Goal: Task Accomplishment & Management: Use online tool/utility

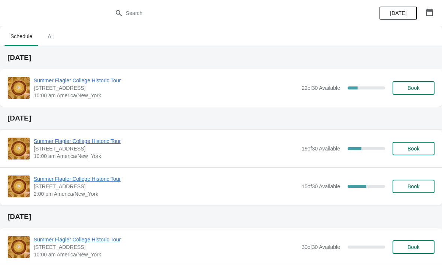
click at [47, 84] on span "Summer Flagler College Historic Tour" at bounding box center [166, 80] width 264 height 7
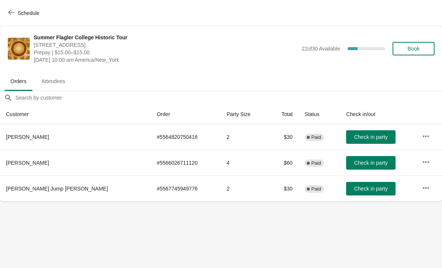
click at [352, 133] on button "Check in party" at bounding box center [370, 136] width 49 height 13
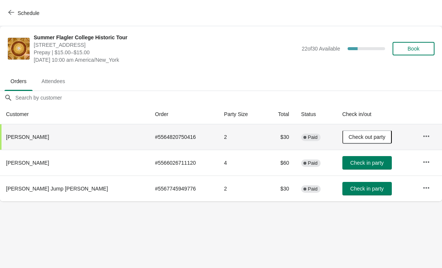
click at [51, 81] on span "Attendees" at bounding box center [54, 81] width 36 height 13
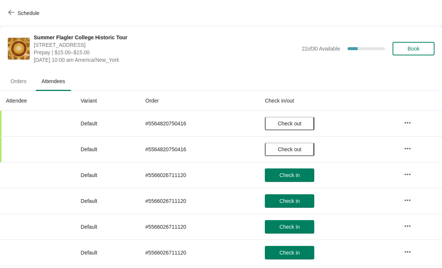
click at [12, 75] on span "Orders" at bounding box center [18, 81] width 28 height 13
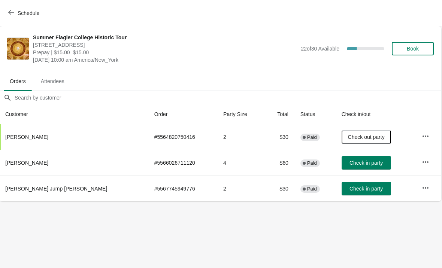
scroll to position [0, 0]
click at [344, 166] on button "Check in party" at bounding box center [366, 162] width 49 height 13
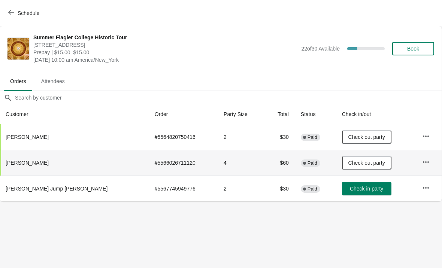
click at [408, 46] on span "Book" at bounding box center [413, 49] width 12 height 6
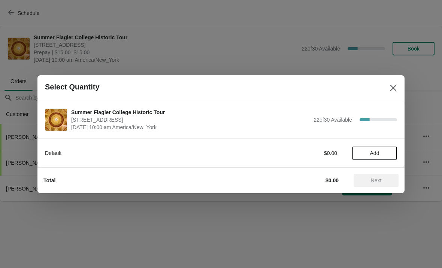
click at [377, 148] on button "Add" at bounding box center [374, 152] width 45 height 13
click at [387, 156] on icon at bounding box center [388, 153] width 8 height 8
click at [360, 155] on icon at bounding box center [362, 153] width 8 height 8
click at [359, 153] on icon at bounding box center [362, 153] width 8 height 8
click at [379, 154] on span "Add" at bounding box center [374, 153] width 9 height 6
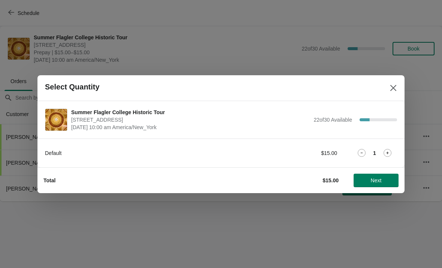
click at [385, 153] on icon at bounding box center [388, 153] width 8 height 8
click at [386, 155] on icon at bounding box center [388, 153] width 8 height 8
click at [382, 182] on span "Next" at bounding box center [376, 181] width 11 height 6
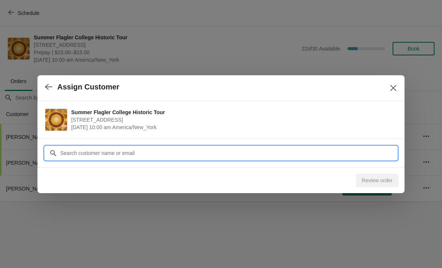
click at [187, 154] on input "Customer" at bounding box center [228, 152] width 337 height 13
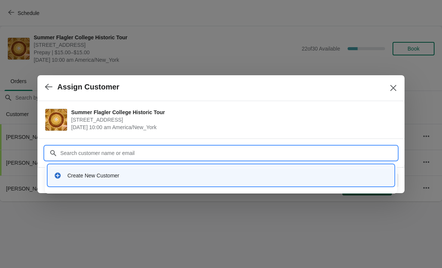
click at [90, 178] on div "Create New Customer" at bounding box center [227, 175] width 321 height 7
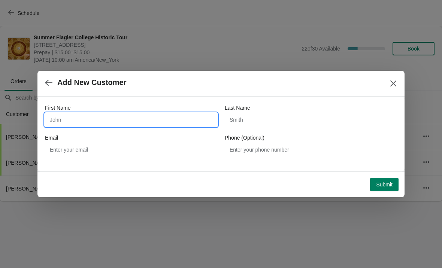
click at [81, 118] on input "First Name" at bounding box center [131, 119] width 172 height 13
type input "[PERSON_NAME]"
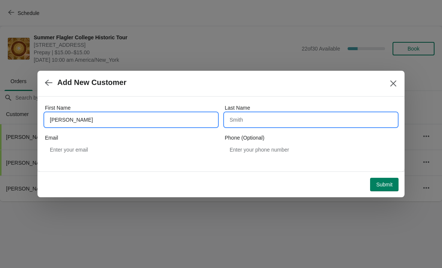
click at [272, 124] on input "Last Name" at bounding box center [311, 119] width 172 height 13
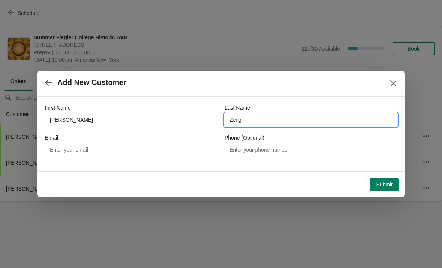
type input "Zeng"
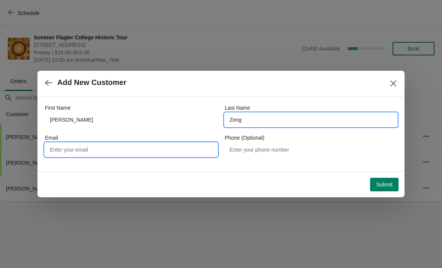
click at [160, 147] on input "Email" at bounding box center [131, 149] width 172 height 13
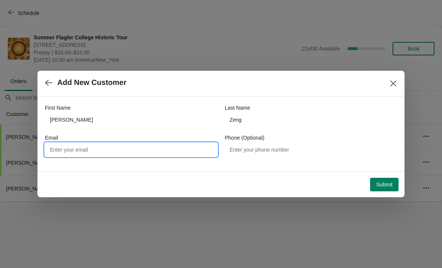
click at [282, 103] on div "First Name [PERSON_NAME] Last Name [PERSON_NAME] Email Phone (Optional)" at bounding box center [221, 130] width 352 height 67
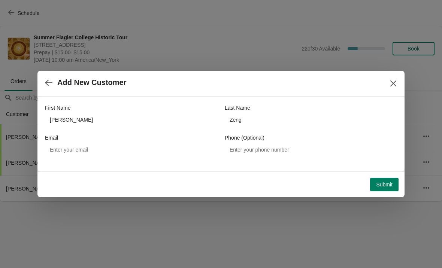
click at [379, 176] on div "Submit" at bounding box center [219, 183] width 358 height 16
click at [382, 186] on span "Submit" at bounding box center [384, 185] width 16 height 6
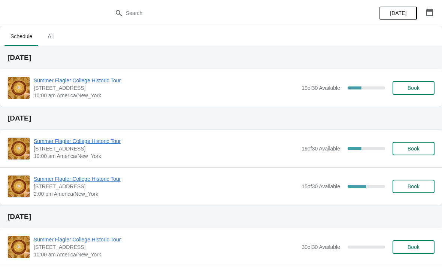
click at [46, 82] on span "Summer Flagler College Historic Tour" at bounding box center [166, 80] width 264 height 7
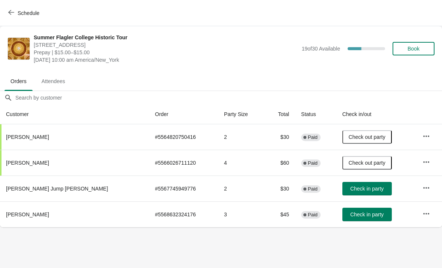
click at [342, 211] on button "Check in party" at bounding box center [366, 214] width 49 height 13
